Goal: Information Seeking & Learning: Find specific fact

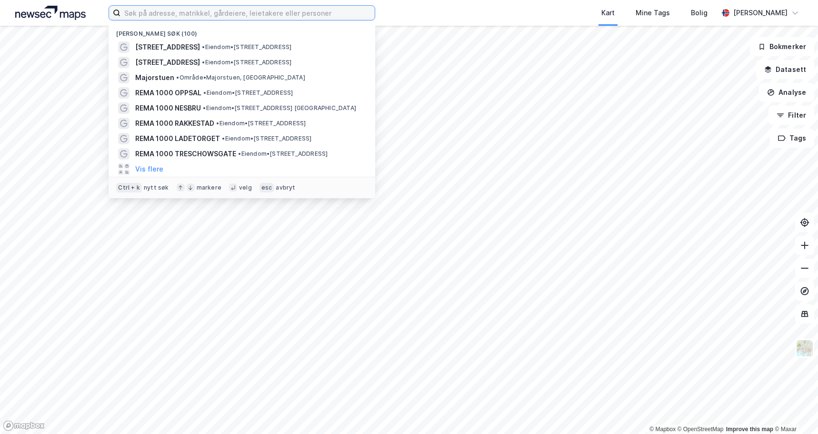
click at [246, 17] on input at bounding box center [247, 13] width 254 height 14
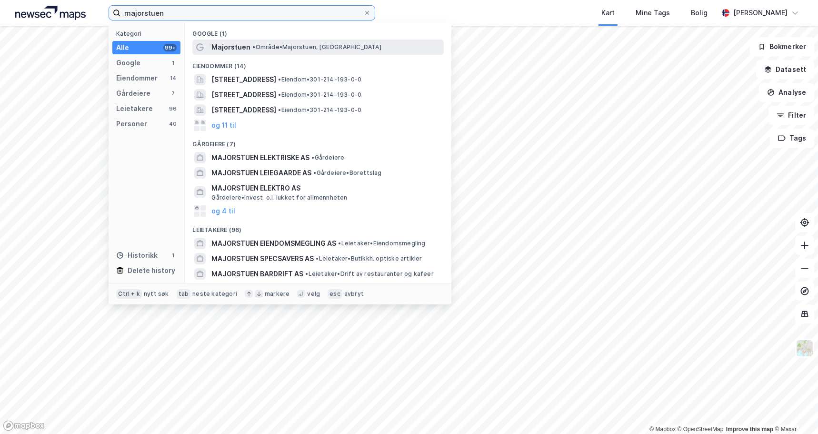
type input "majorstuen"
click at [236, 50] on span "Majorstuen" at bounding box center [230, 46] width 39 height 11
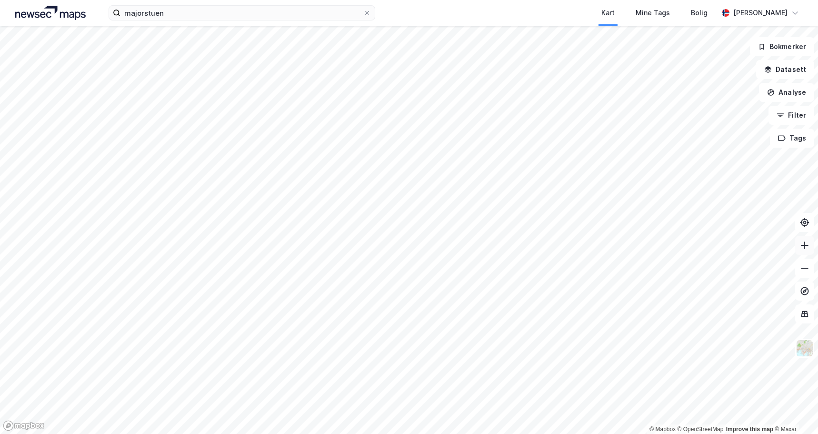
click at [806, 241] on icon at bounding box center [805, 245] width 10 height 10
click at [806, 242] on icon at bounding box center [805, 245] width 10 height 10
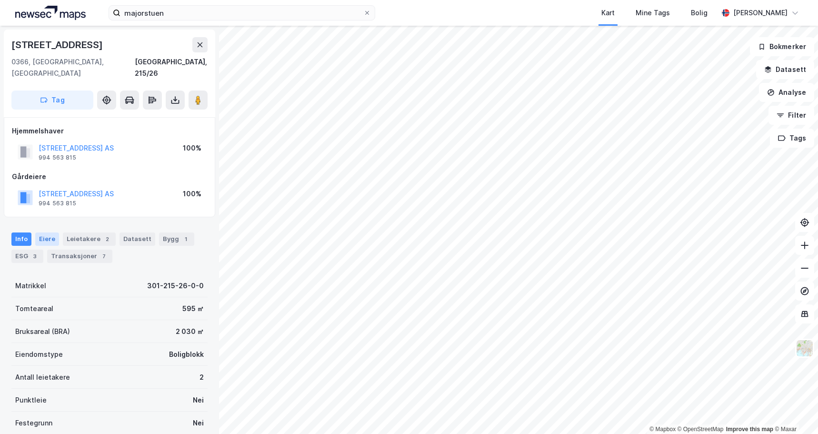
click at [52, 232] on div "Eiere" at bounding box center [47, 238] width 24 height 13
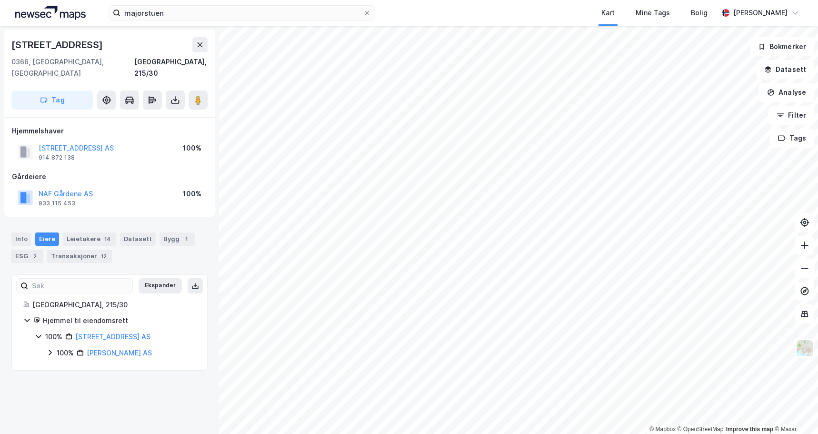
click at [190, 188] on div "100%" at bounding box center [192, 193] width 19 height 11
